Goal: Information Seeking & Learning: Understand process/instructions

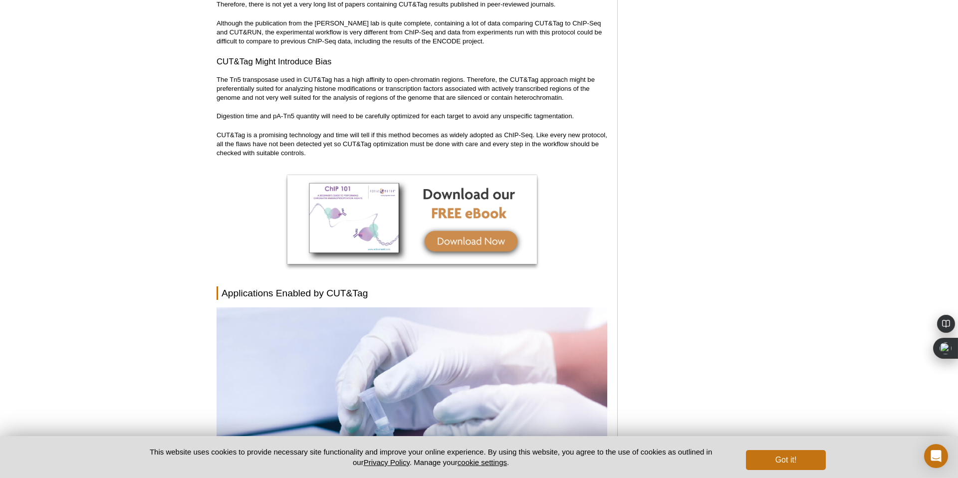
scroll to position [3553, 0]
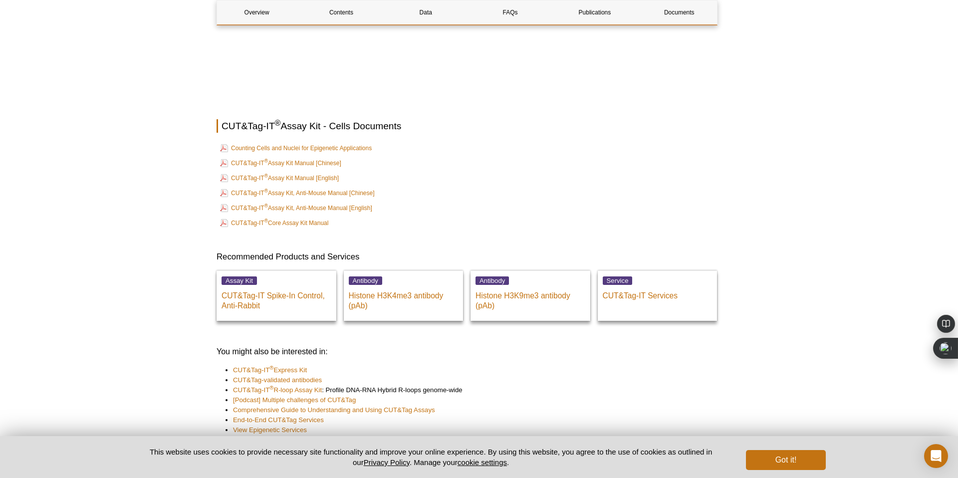
scroll to position [3548, 0]
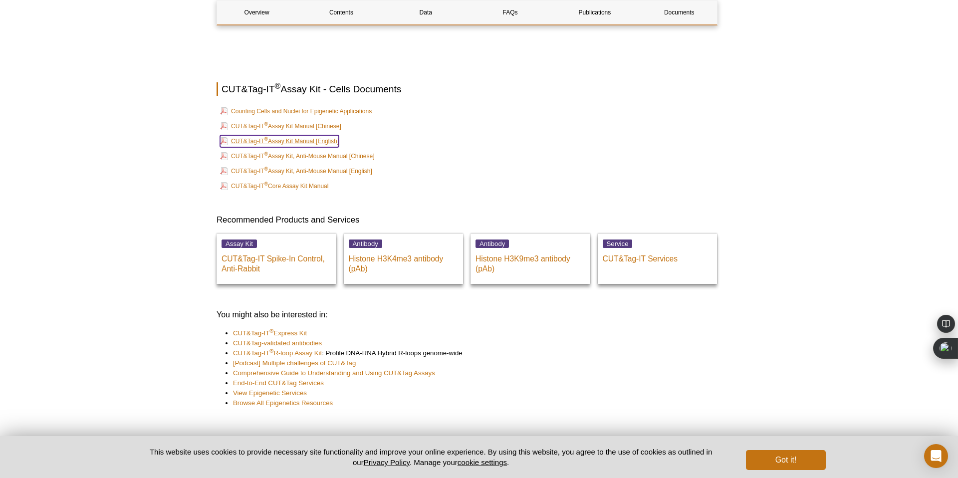
click at [320, 135] on link "CUT&Tag-IT ® Assay Kit Manual [English]" at bounding box center [279, 141] width 119 height 12
